Goal: Entertainment & Leisure: Consume media (video, audio)

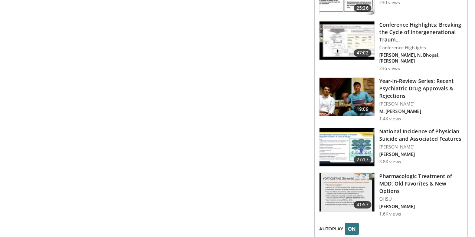
click at [348, 173] on img at bounding box center [346, 192] width 55 height 39
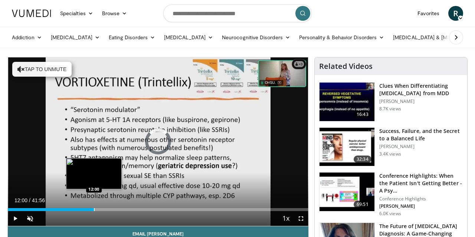
click at [94, 210] on div "Progress Bar" at bounding box center [94, 209] width 1 height 3
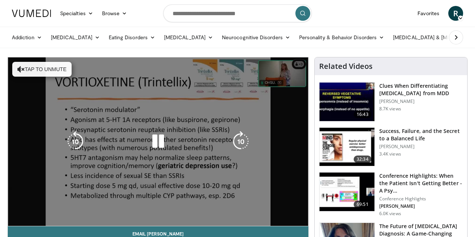
click at [110, 210] on div "10 seconds Tap to unmute" at bounding box center [158, 142] width 300 height 169
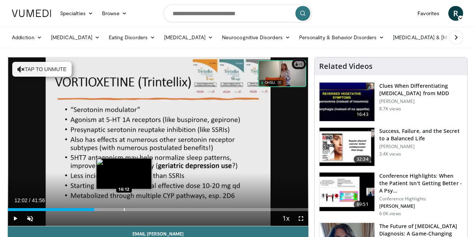
click at [124, 210] on div "Progress Bar" at bounding box center [124, 209] width 1 height 3
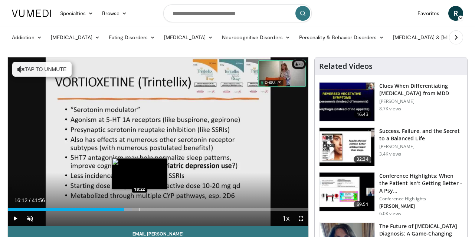
click at [139, 210] on div "Progress Bar" at bounding box center [139, 209] width 1 height 3
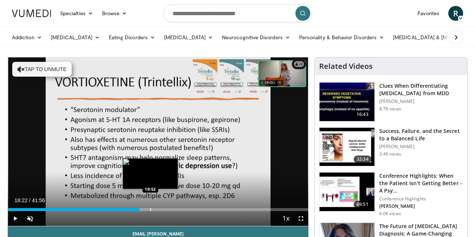
click at [150, 210] on div "Progress Bar" at bounding box center [150, 209] width 1 height 3
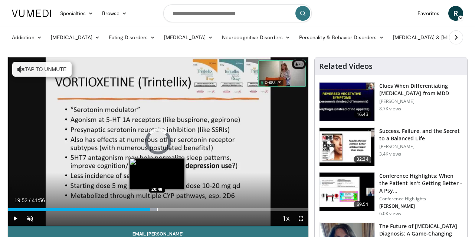
click at [157, 210] on div "Progress Bar" at bounding box center [157, 209] width 1 height 3
click at [160, 210] on div "Progress Bar" at bounding box center [160, 209] width 1 height 3
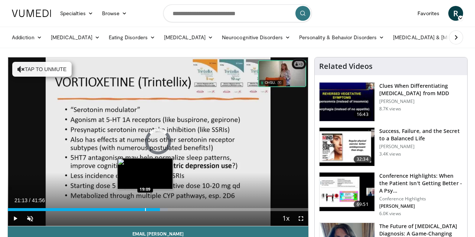
click at [145, 208] on div "21:13" at bounding box center [84, 209] width 152 height 3
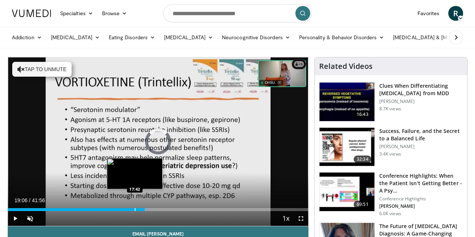
click at [134, 208] on div "Loaded : 48.09% 19:06 17:42" at bounding box center [158, 207] width 300 height 7
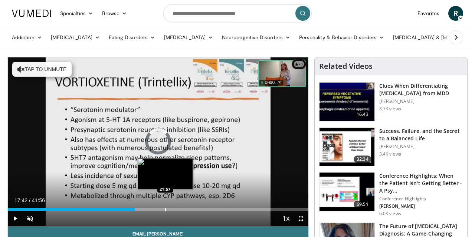
click at [165, 209] on div "Progress Bar" at bounding box center [165, 209] width 1 height 3
click at [161, 210] on div "Progress Bar" at bounding box center [161, 209] width 1 height 3
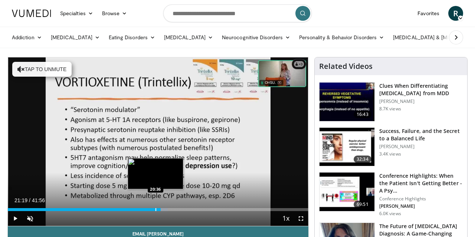
click at [155, 210] on div "Progress Bar" at bounding box center [155, 209] width 1 height 3
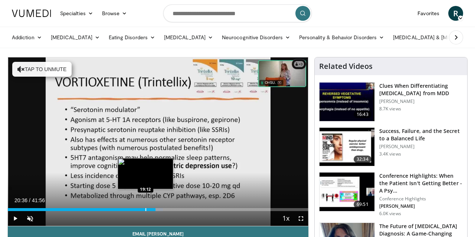
click at [145, 209] on div "Progress Bar" at bounding box center [145, 209] width 1 height 3
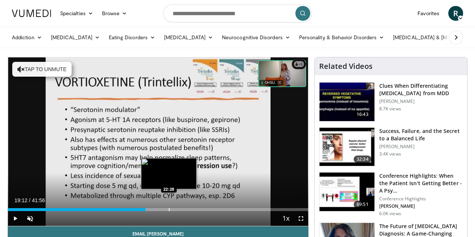
click at [169, 210] on div "Progress Bar" at bounding box center [169, 209] width 1 height 3
click at [175, 208] on div "Progress Bar" at bounding box center [175, 209] width 1 height 3
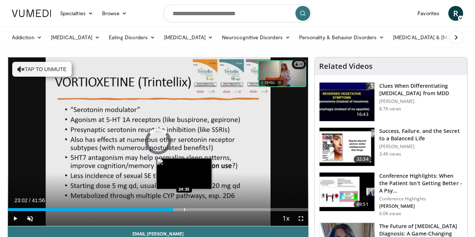
click at [184, 208] on div "Progress Bar" at bounding box center [184, 209] width 1 height 3
click at [188, 210] on div "Progress Bar" at bounding box center [188, 209] width 1 height 3
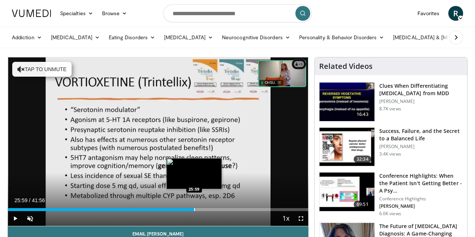
click at [194, 211] on div "Progress Bar" at bounding box center [194, 209] width 1 height 3
click at [199, 211] on div "Progress Bar" at bounding box center [199, 209] width 1 height 3
click at [203, 210] on div "Progress Bar" at bounding box center [203, 209] width 1 height 3
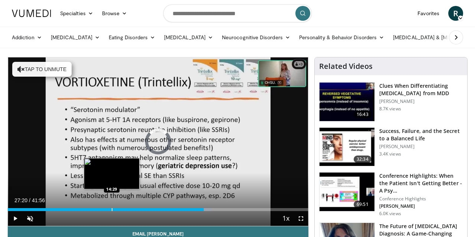
click at [112, 208] on div "Progress Bar" at bounding box center [112, 209] width 1 height 3
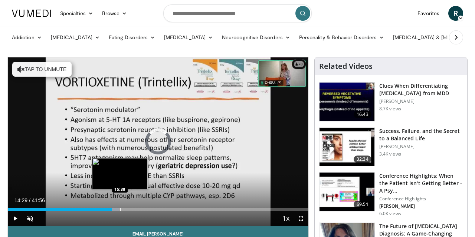
click at [120, 209] on div "Progress Bar" at bounding box center [120, 209] width 1 height 3
click at [116, 208] on div "Progress Bar" at bounding box center [116, 209] width 1 height 3
click at [125, 210] on div "Progress Bar" at bounding box center [125, 209] width 1 height 3
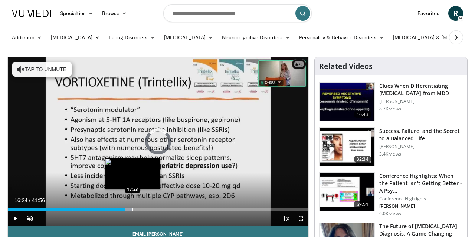
click at [132, 210] on div "Progress Bar" at bounding box center [132, 209] width 1 height 3
click at [137, 210] on div "Progress Bar" at bounding box center [137, 209] width 1 height 3
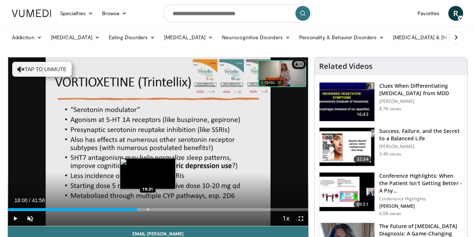
click at [148, 210] on div "Progress Bar" at bounding box center [148, 209] width 1 height 3
click at [157, 209] on div "Progress Bar" at bounding box center [157, 209] width 1 height 3
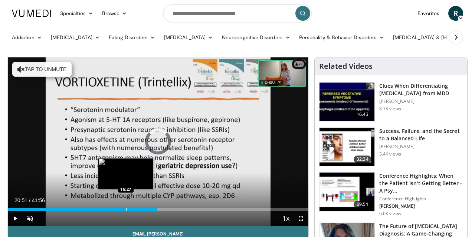
click at [126, 209] on div "Progress Bar" at bounding box center [126, 209] width 1 height 3
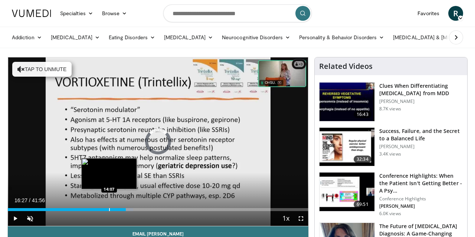
click at [109, 210] on div "Progress Bar" at bounding box center [109, 209] width 1 height 3
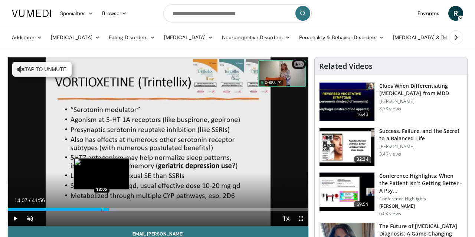
click at [102, 210] on div "Progress Bar" at bounding box center [102, 209] width 1 height 3
